Goal: Communication & Community: Connect with others

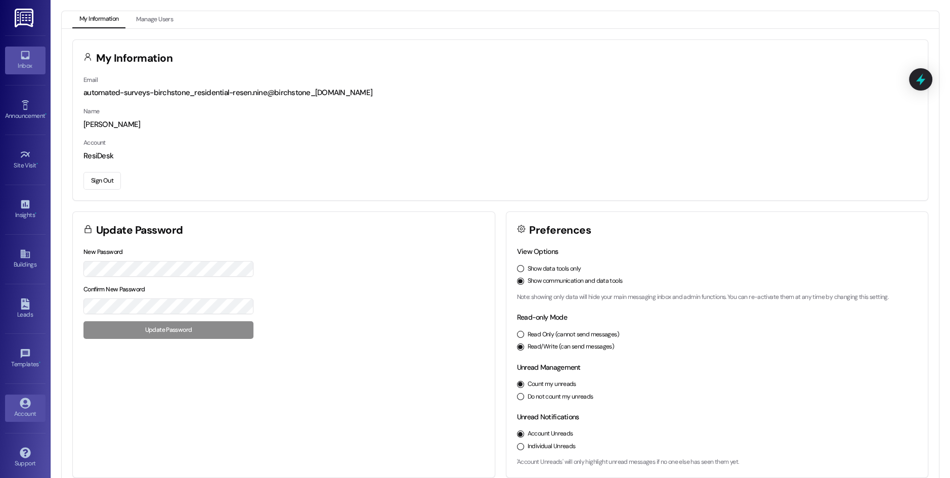
click at [15, 61] on div "Inbox" at bounding box center [25, 66] width 51 height 10
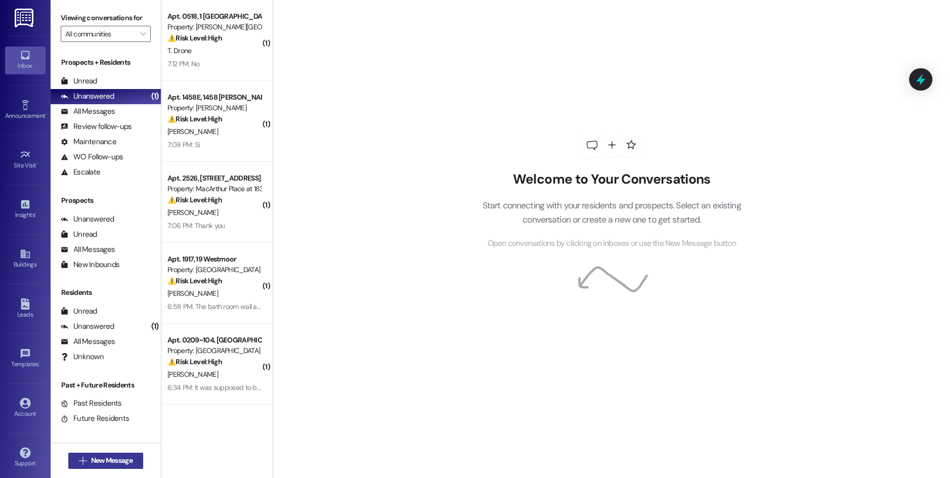
click at [111, 458] on span "New Message" at bounding box center [111, 460] width 41 height 11
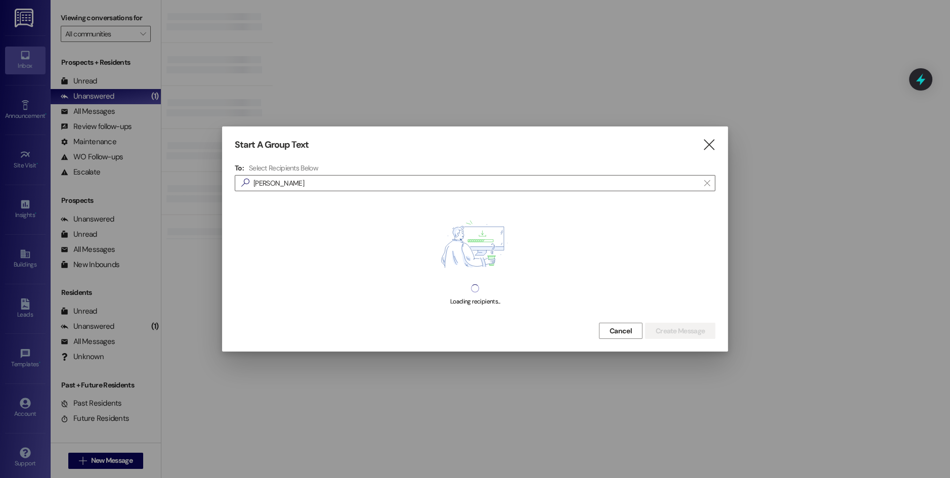
drag, startPoint x: 239, startPoint y: 259, endPoint x: 232, endPoint y: 265, distance: 9.4
click at [232, 265] on div "Start A Group Text  To: Select Recipients Below  [PERSON_NAME]  Loading reci…" at bounding box center [475, 238] width 506 height 225
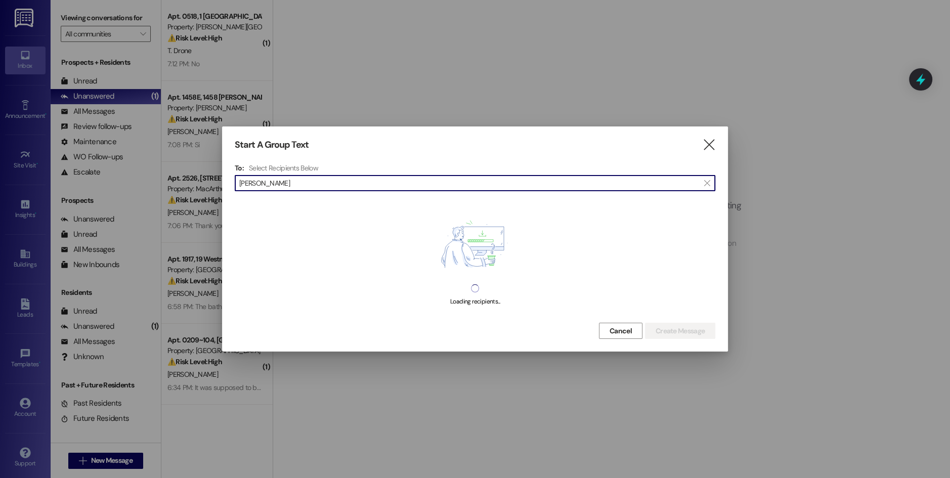
type input "[PERSON_NAME]"
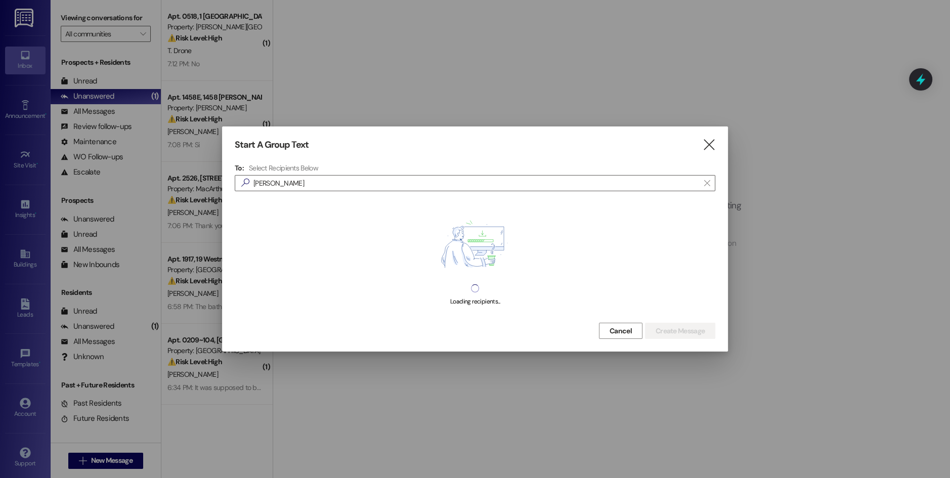
click at [414, 208] on div "Loading recipients..." at bounding box center [475, 257] width 481 height 126
click at [708, 146] on icon "" at bounding box center [709, 145] width 14 height 11
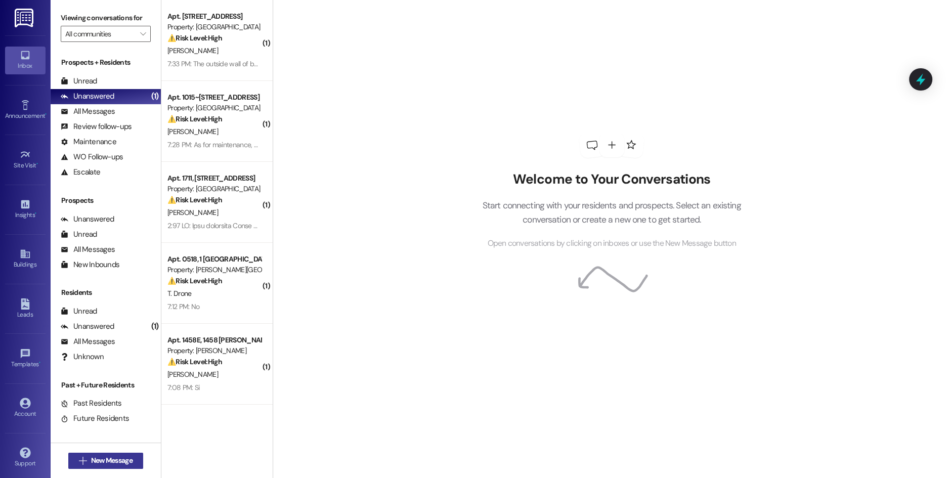
click at [95, 457] on span "New Message" at bounding box center [111, 460] width 41 height 11
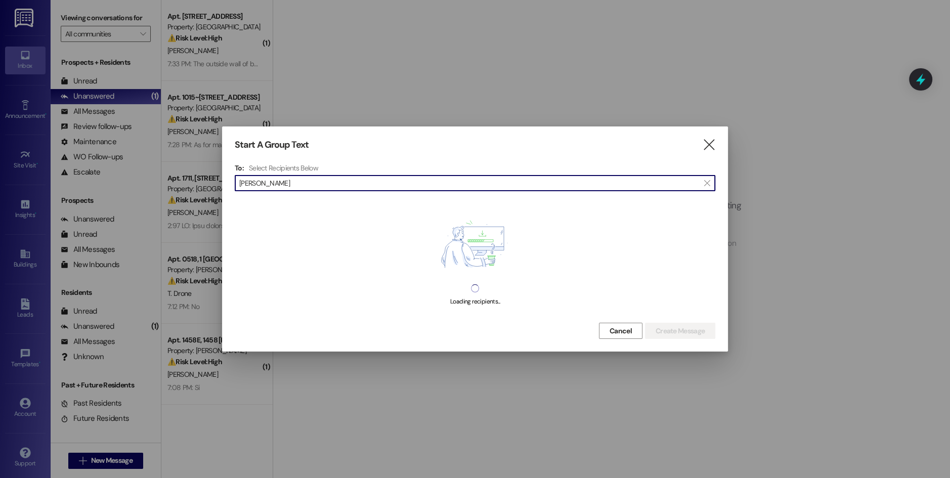
type input "[PERSON_NAME]"
